Goal: Information Seeking & Learning: Learn about a topic

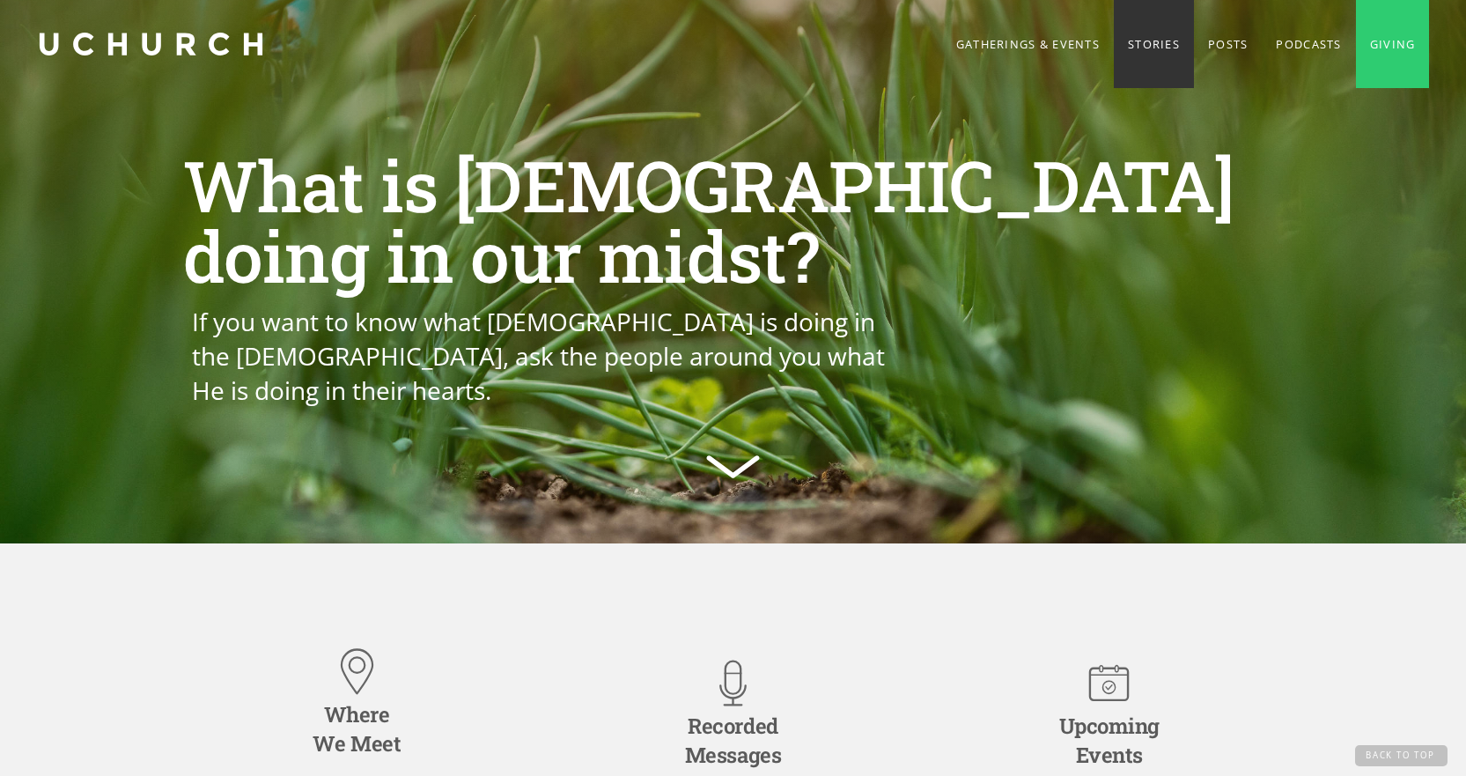
click at [1134, 42] on link "Stories" at bounding box center [1154, 44] width 80 height 88
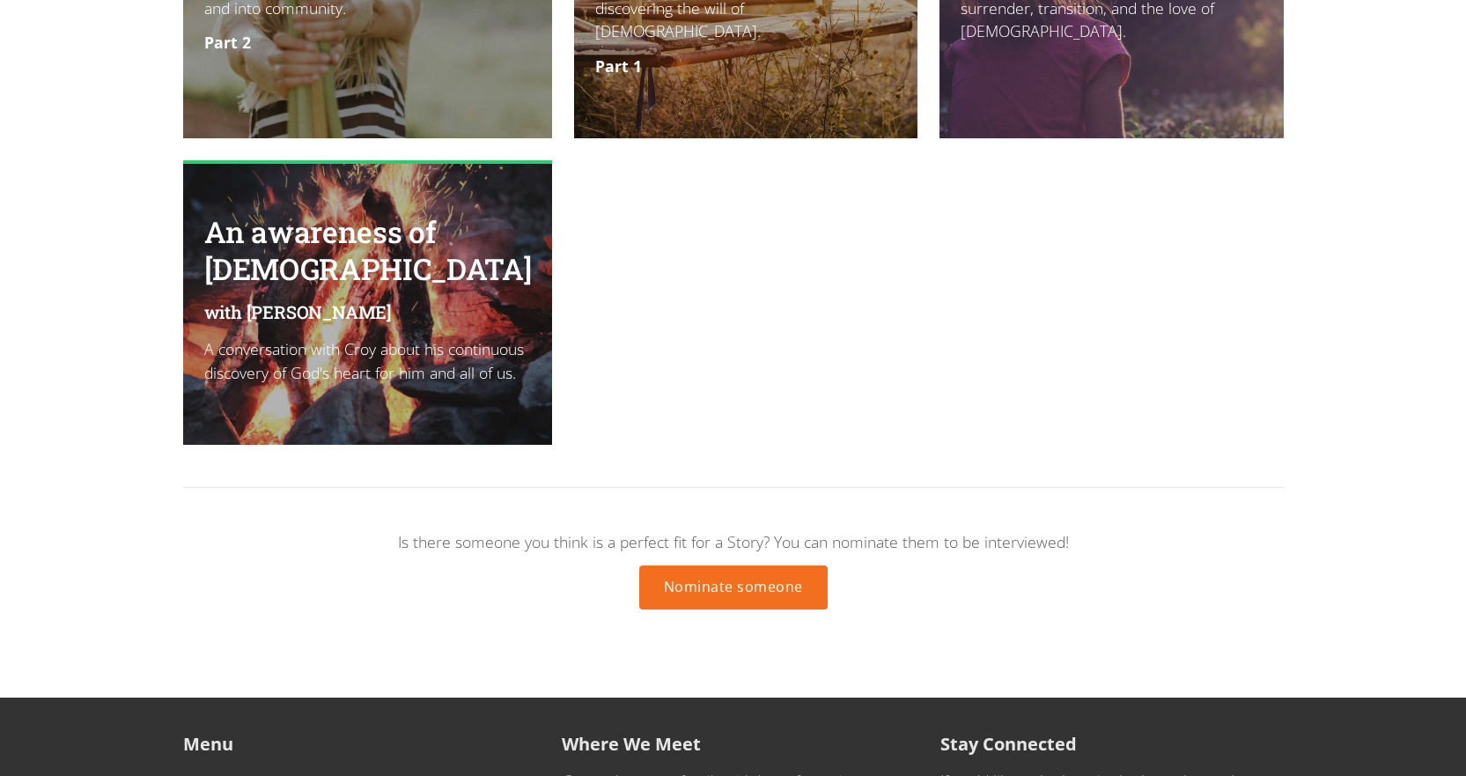
scroll to position [2921, 0]
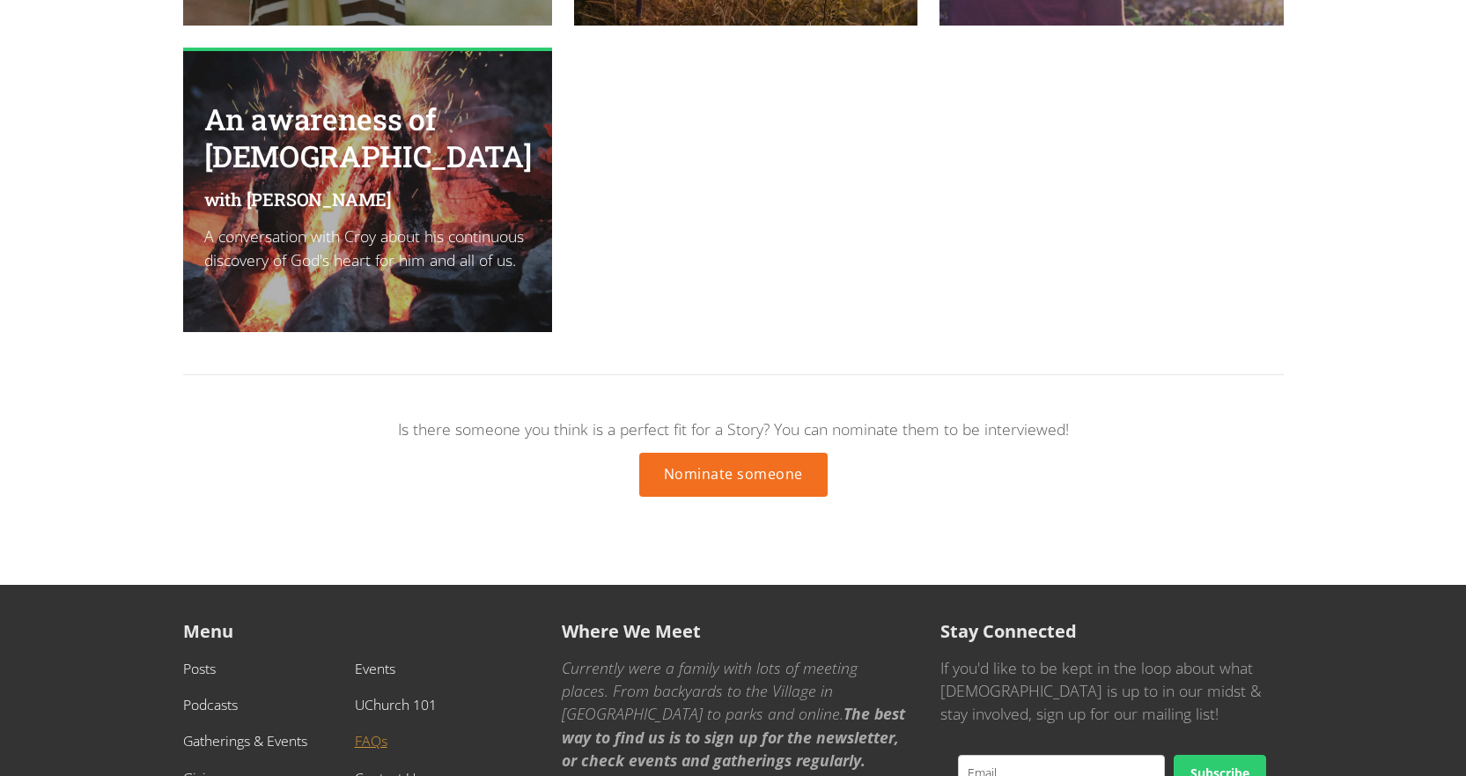
click at [368, 731] on link "FAQs" at bounding box center [371, 740] width 33 height 19
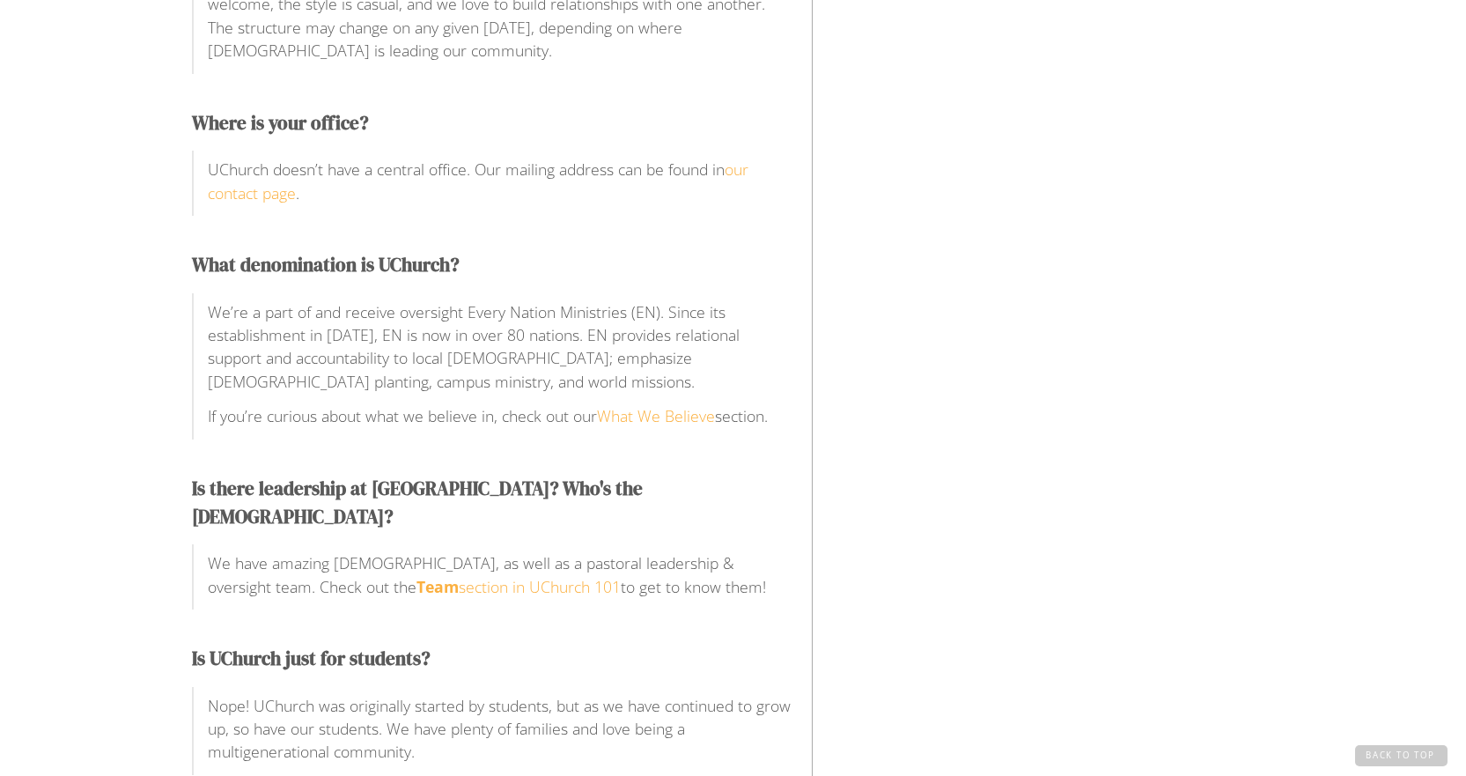
scroll to position [969, 0]
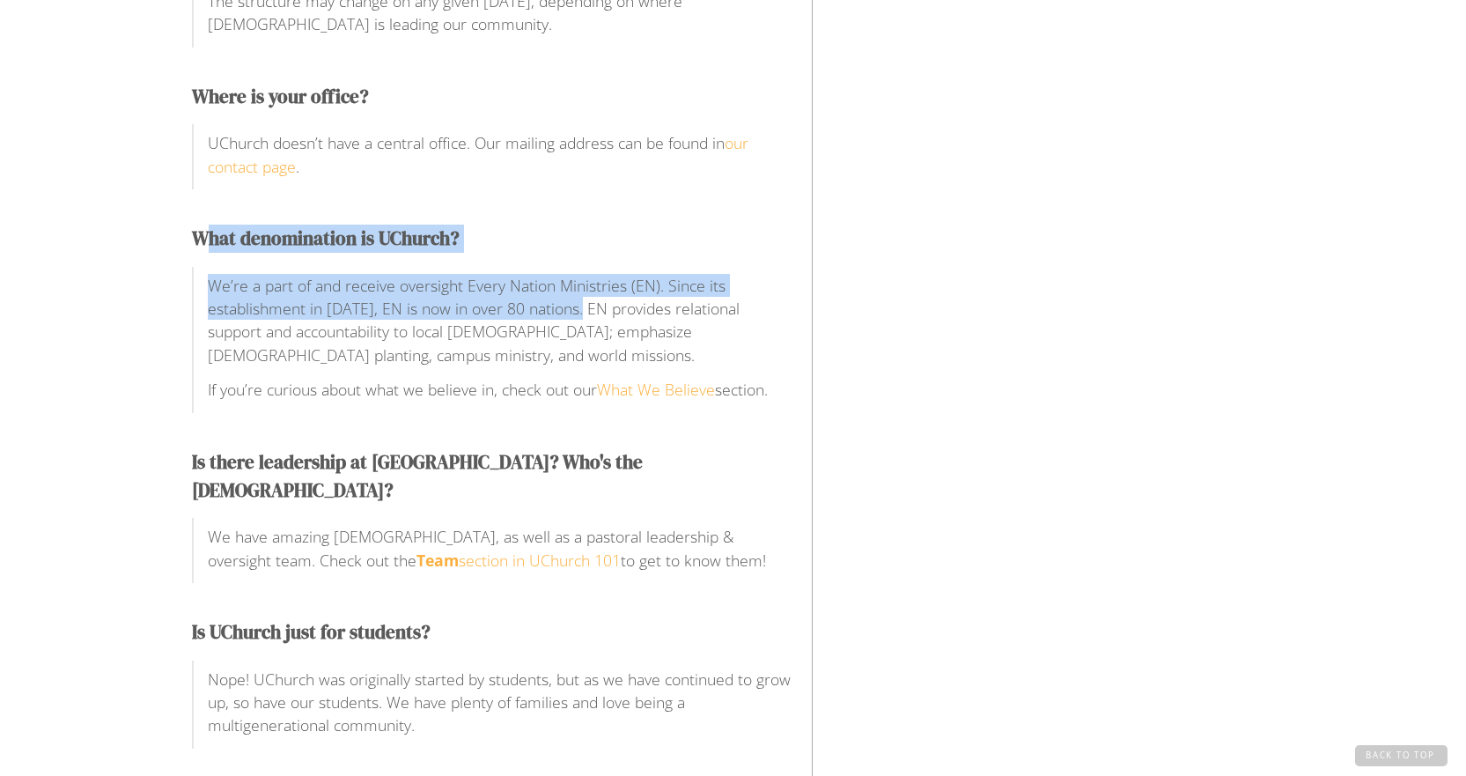
drag, startPoint x: 304, startPoint y: 257, endPoint x: 579, endPoint y: 305, distance: 279.7
click at [579, 305] on div "What denomination is UChurch? We’re a part of and receive oversight Every Natio…" at bounding box center [491, 319] width 599 height 188
click at [553, 290] on p "We’re a part of and receive oversight Every Nation Ministries (EN). Since its e…" at bounding box center [499, 320] width 583 height 93
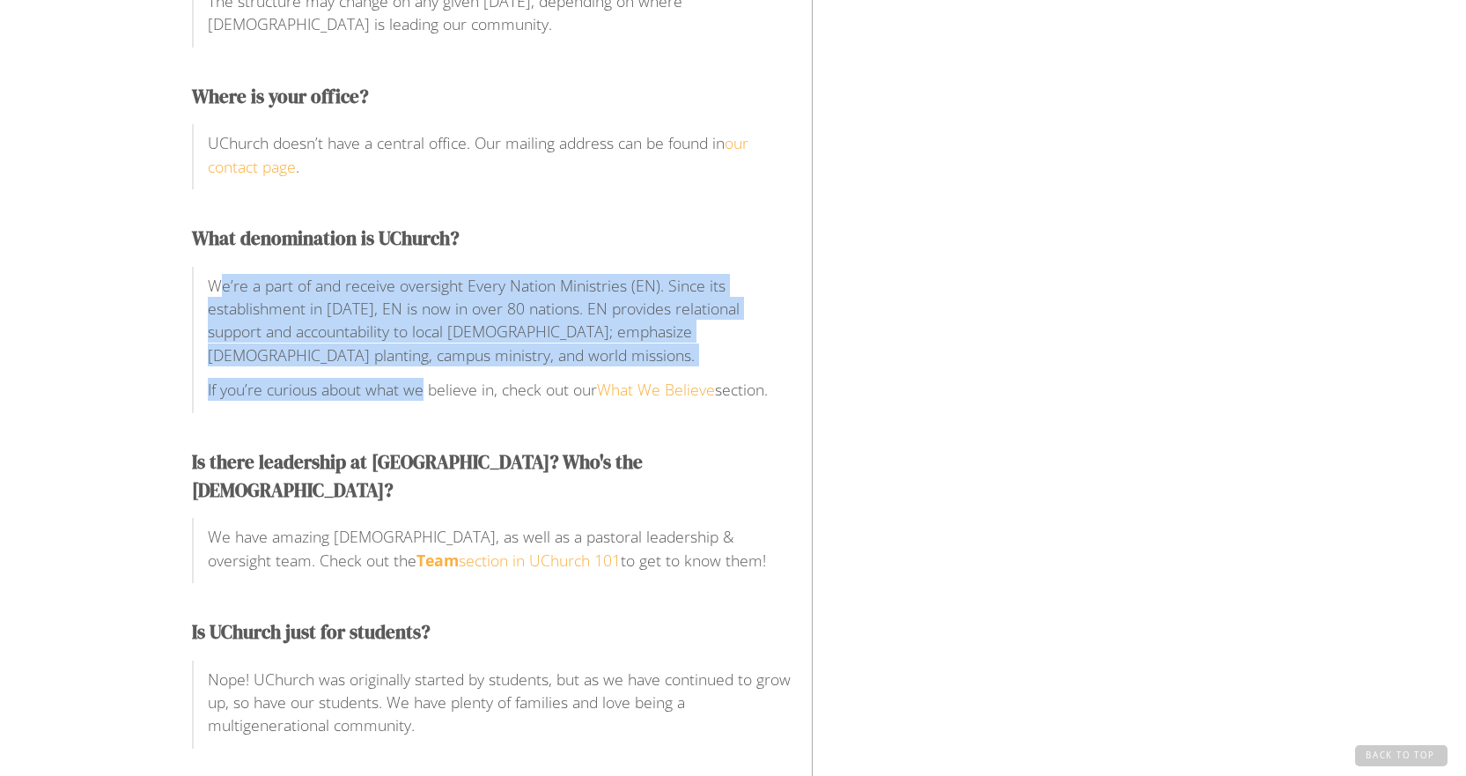
drag, startPoint x: 284, startPoint y: 299, endPoint x: 425, endPoint y: 382, distance: 163.4
click at [425, 382] on div "We’re a part of and receive oversight Every Nation Ministries (EN). Since its e…" at bounding box center [499, 343] width 583 height 139
click at [625, 315] on p "We’re a part of and receive oversight Every Nation Ministries (EN). Since its e…" at bounding box center [499, 320] width 583 height 93
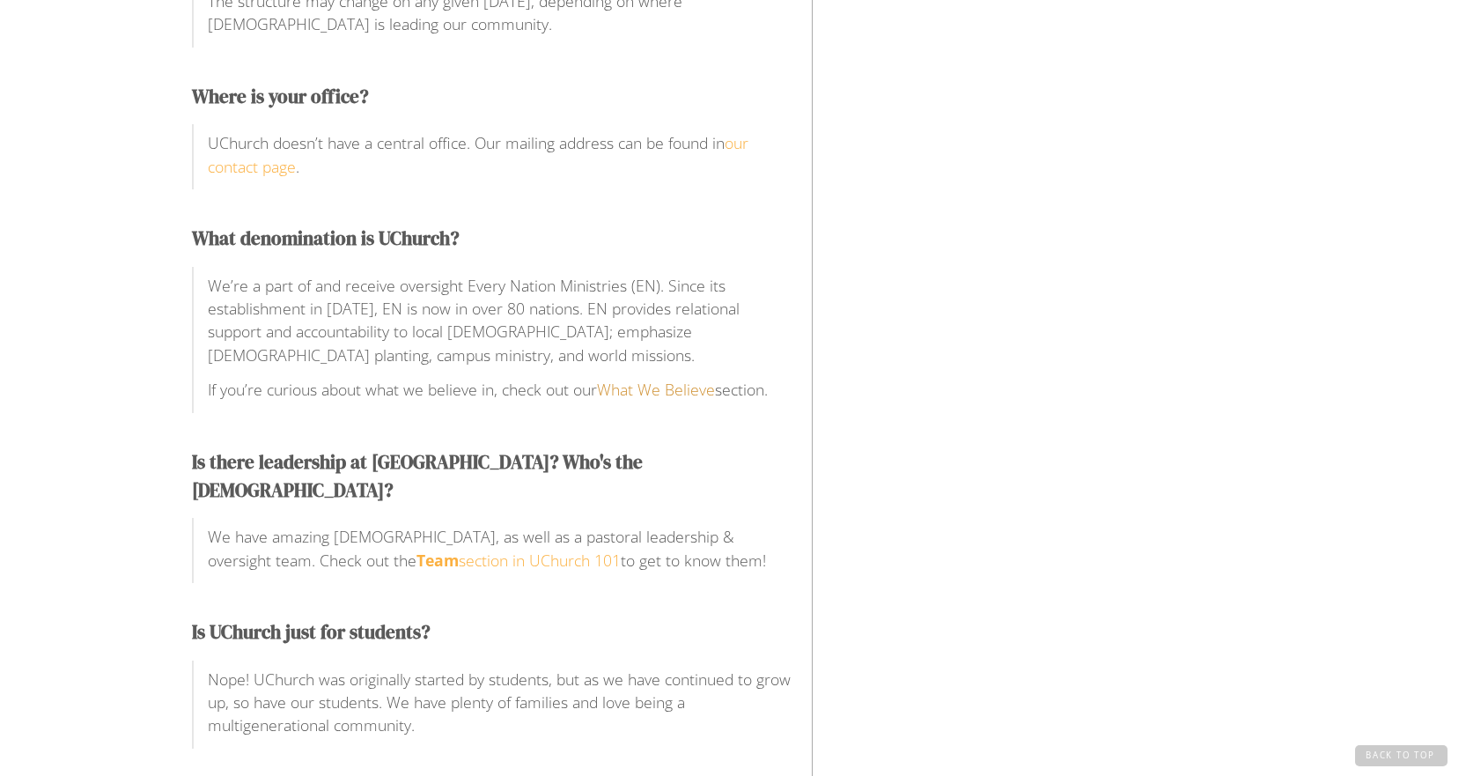
click at [657, 390] on link "What We Believe" at bounding box center [656, 389] width 118 height 21
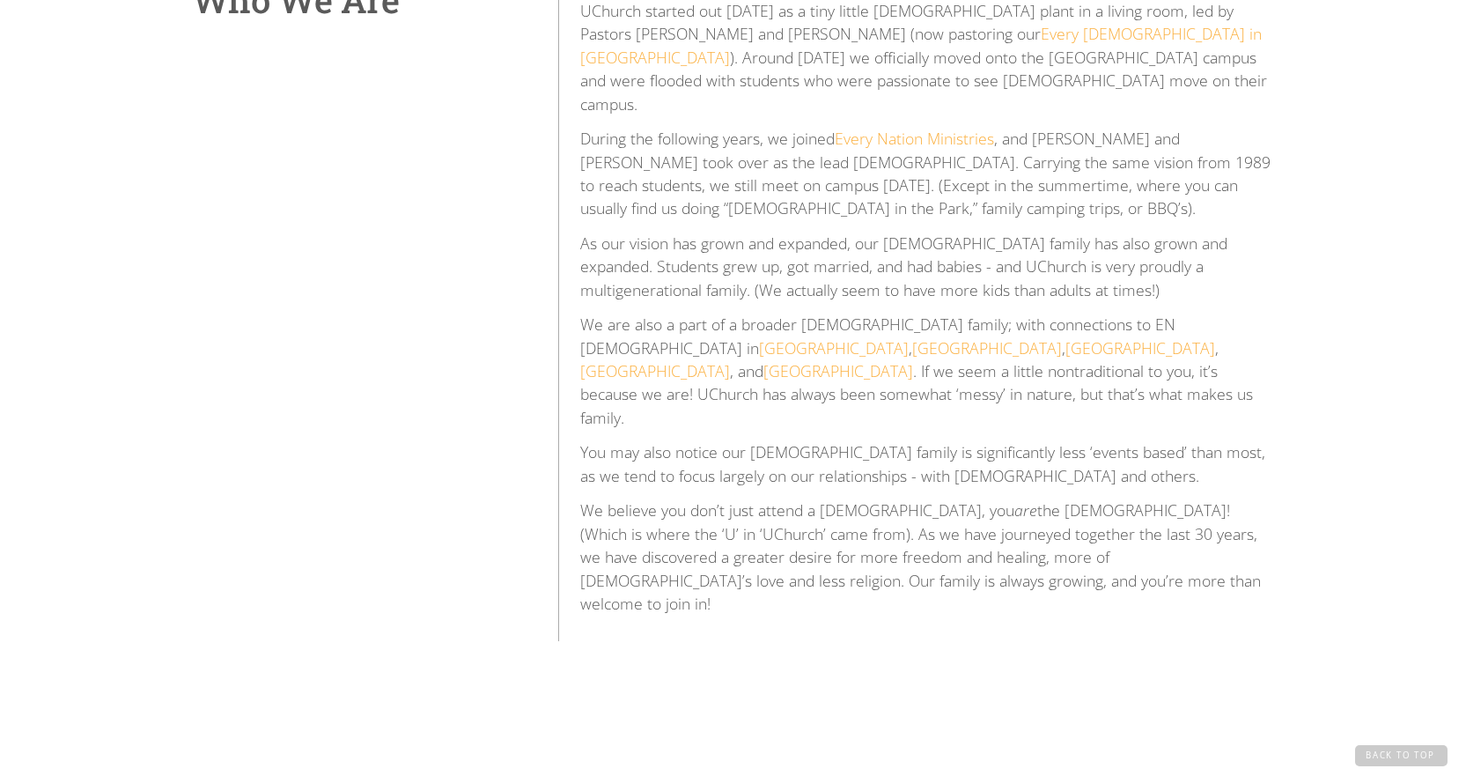
scroll to position [793, 0]
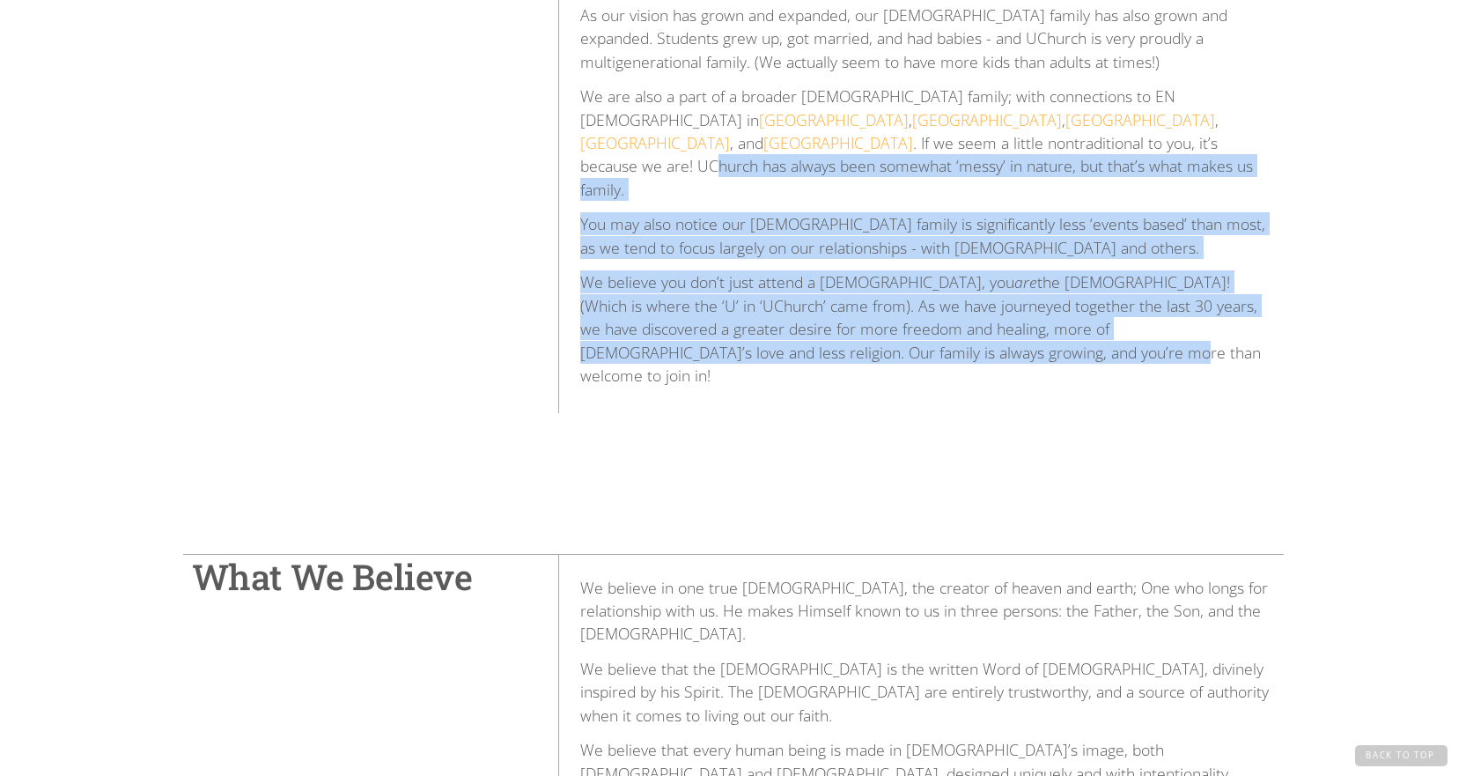
drag, startPoint x: 655, startPoint y: 127, endPoint x: 983, endPoint y: 310, distance: 375.4
click at [983, 310] on div "UChurch started out 30 years ago as a tiny little church plant in a living room…" at bounding box center [916, 81] width 716 height 663
click at [1067, 347] on div "Who We Are UChurch started out 30 years ago as a tiny little church plant in a …" at bounding box center [733, 72] width 1466 height 823
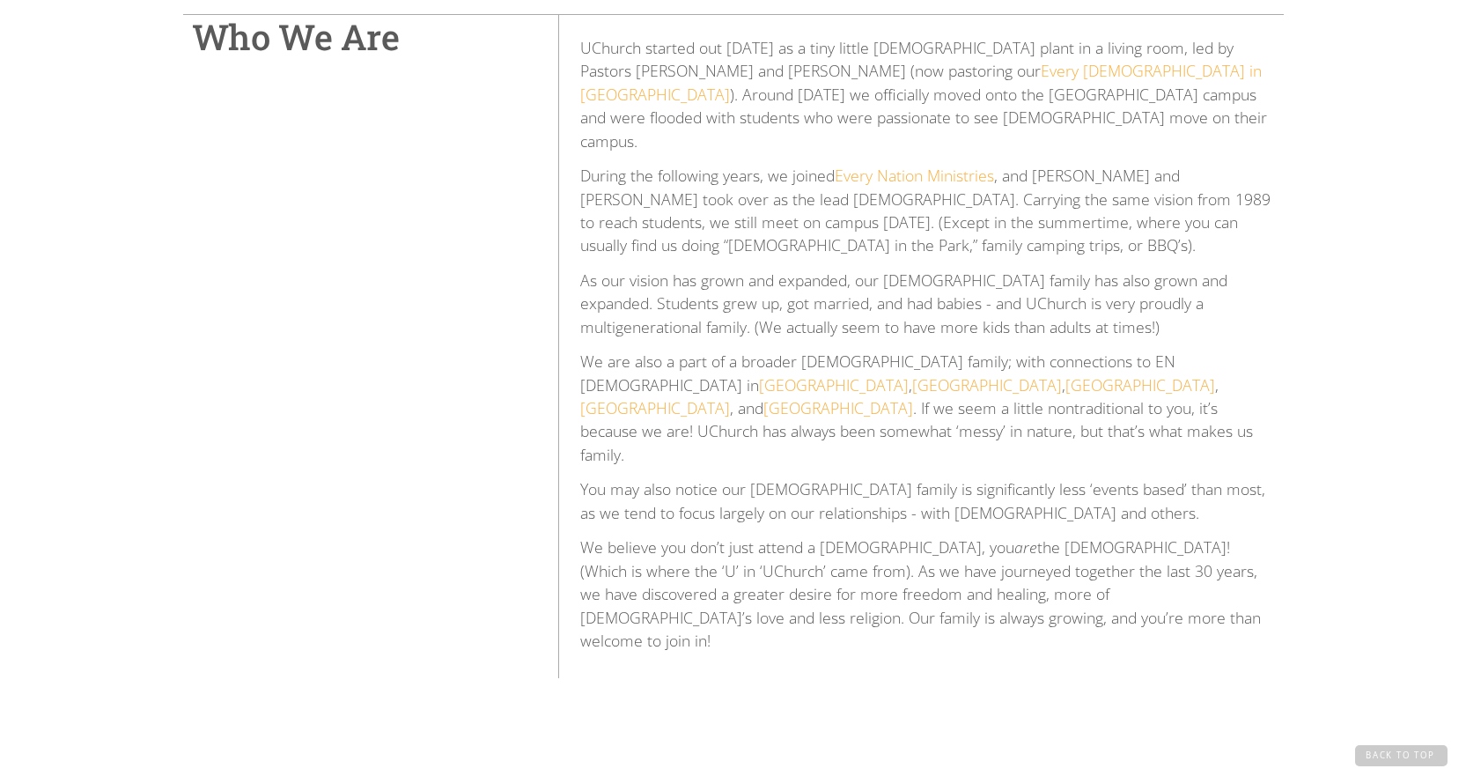
scroll to position [0, 0]
